Goal: Find specific page/section: Find specific page/section

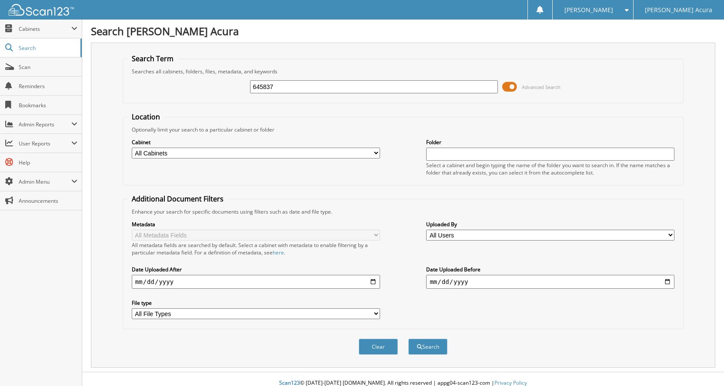
type input "645837"
click at [408, 339] on button "Search" at bounding box center [427, 347] width 39 height 16
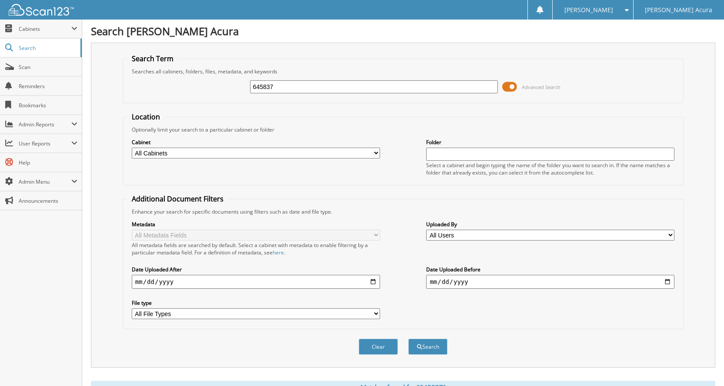
click at [312, 89] on input "645837" at bounding box center [374, 86] width 248 height 13
type input "645627"
click at [408, 339] on button "Search" at bounding box center [427, 347] width 39 height 16
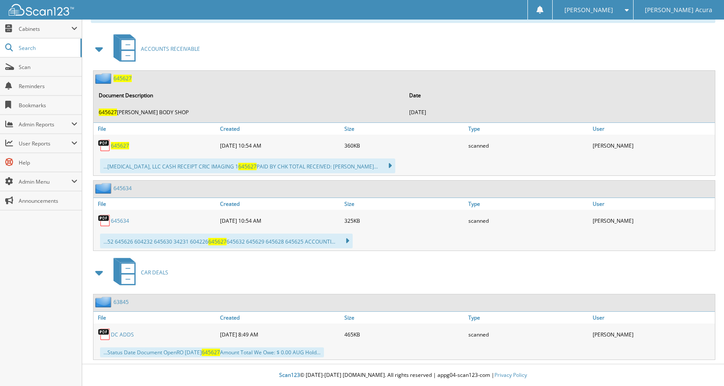
scroll to position [67, 0]
